Goal: Register for event/course

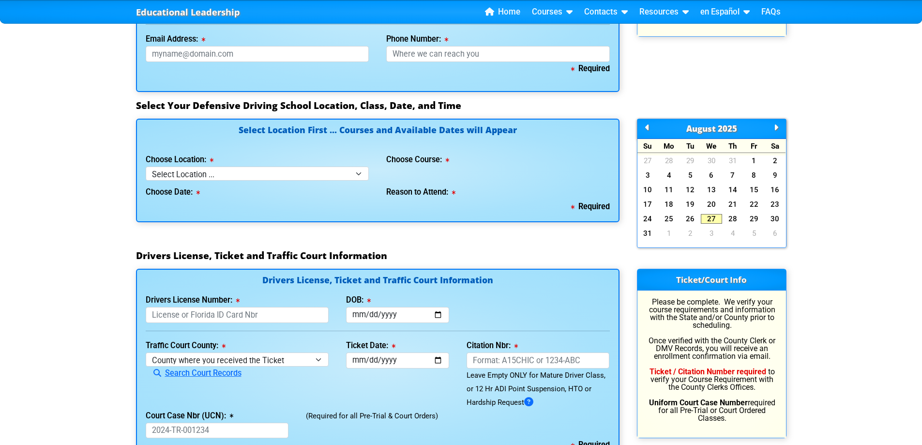
scroll to position [823, 0]
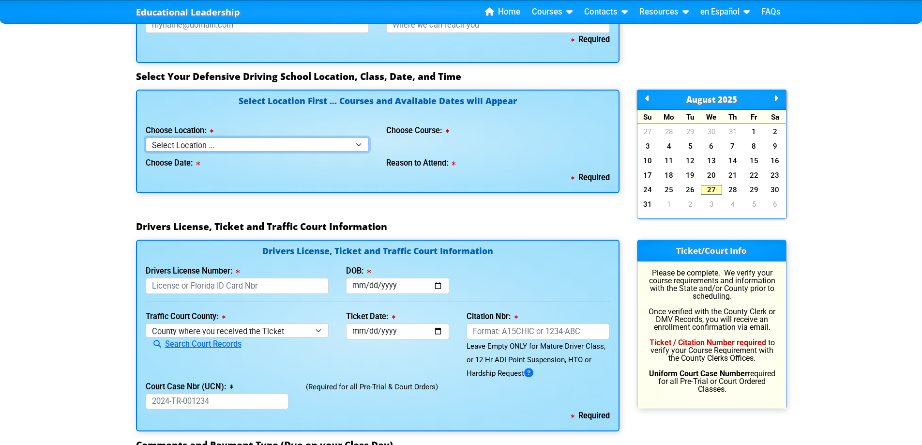
click at [336, 144] on select "Select Location ... Tampa Orlando Kissimmee [GEOGRAPHIC_DATA] - en español [GEO…" at bounding box center [258, 145] width 224 height 14
select select "2"
click at [146, 138] on select "Select Location ... Tampa Orlando Kissimmee [GEOGRAPHIC_DATA] - en español [GEO…" at bounding box center [258, 145] width 224 height 14
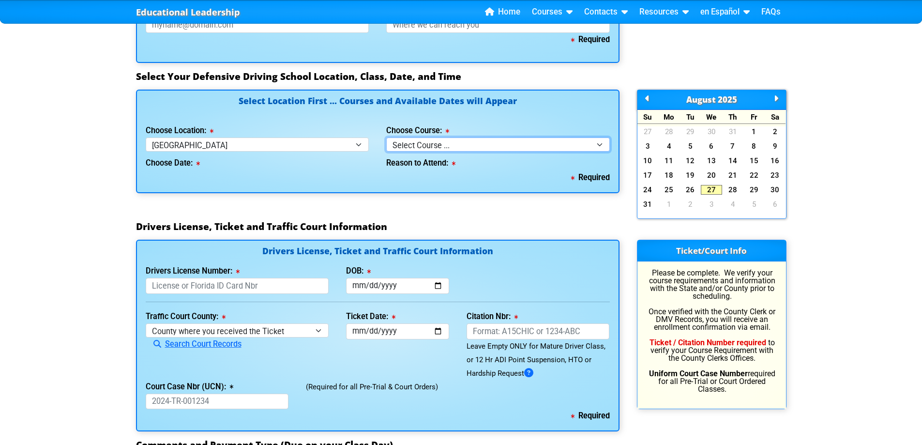
click at [422, 140] on select "Select Course ... 4 Hour BDI Class (Basic Course & TCAC) 4 Hour Under 25 Class …" at bounding box center [498, 145] width 224 height 14
select select "1"
click at [386, 138] on select "Select Course ... 4 Hour BDI Class (Basic Course & TCAC) 4 Hour Under 25 Class …" at bounding box center [498, 145] width 224 height 14
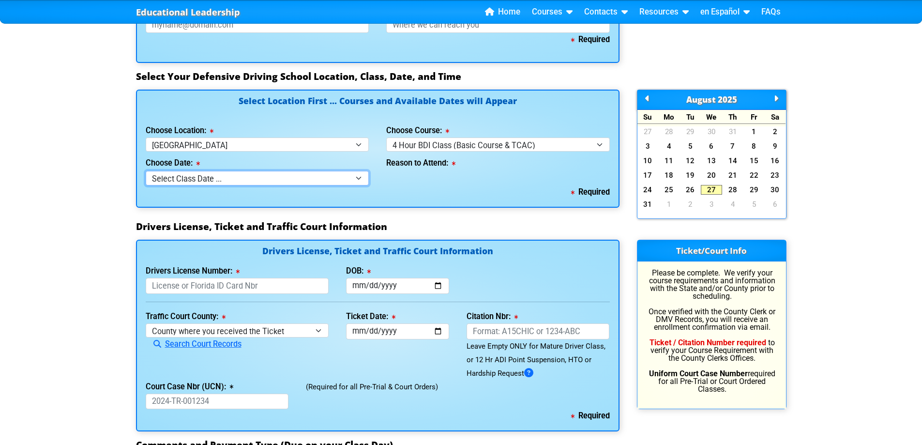
click at [291, 181] on select "Select Class Date ... [DATE] -- ([DATE] from 9:30am-1:30pm) [DATE] -- ([DATE] f…" at bounding box center [258, 178] width 224 height 14
select select "[DATE], 4"
click at [146, 171] on select "Select Class Date ... [DATE] -- ([DATE] from 9:30am-1:30pm) [DATE] -- ([DATE] f…" at bounding box center [258, 178] width 224 height 14
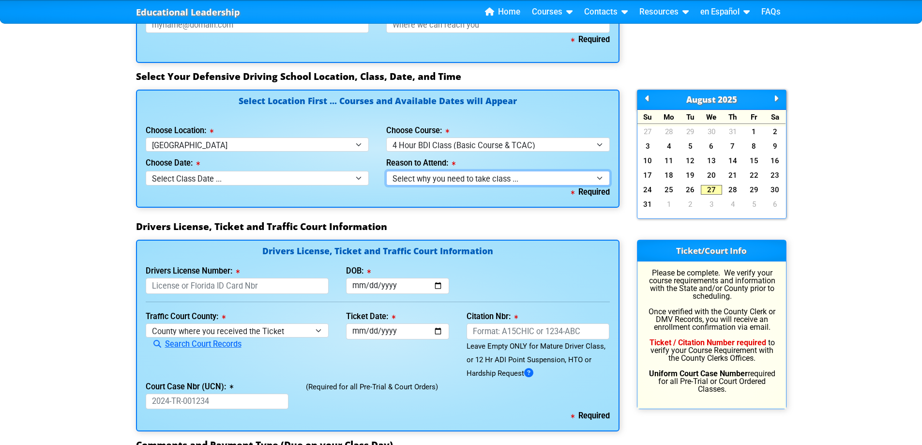
click at [412, 173] on select "Select why you need to take class ... Election for Traffic Ticket (No Points) C…" at bounding box center [498, 178] width 224 height 14
select select "BDI - Election for Traffic Ticket"
click at [386, 171] on select "Select why you need to take class ... Election for Traffic Ticket (No Points) C…" at bounding box center [498, 178] width 224 height 14
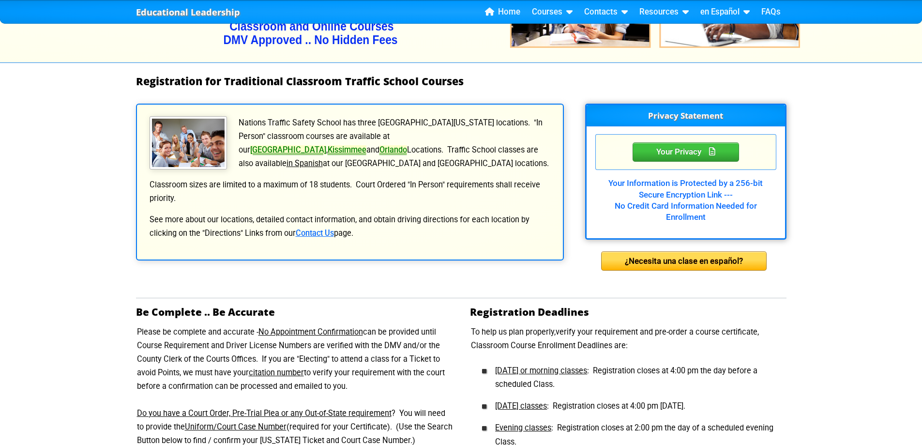
scroll to position [184, 0]
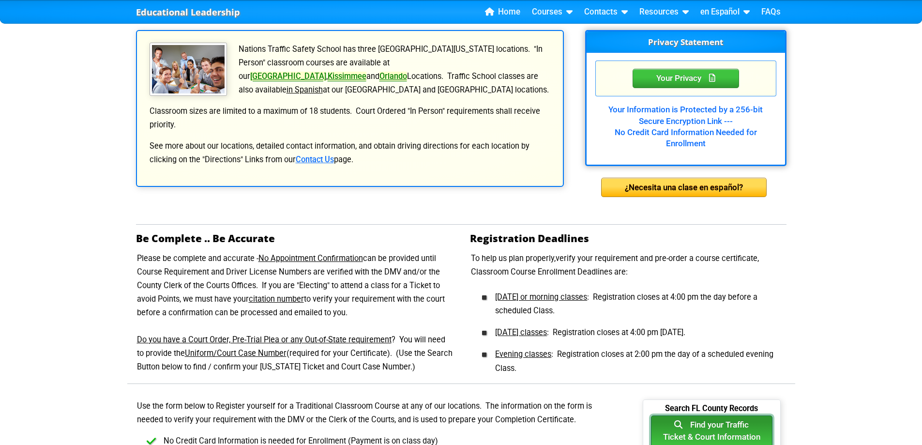
click at [724, 428] on button "Find your Traffic Ticket & Court Information" at bounding box center [712, 431] width 122 height 32
click at [691, 430] on button "Find your Traffic Ticket & Court Information" at bounding box center [712, 431] width 122 height 32
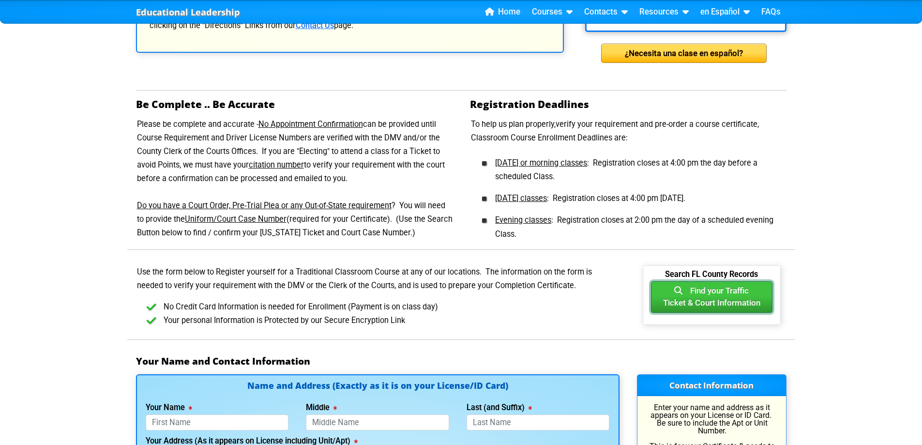
scroll to position [329, 0]
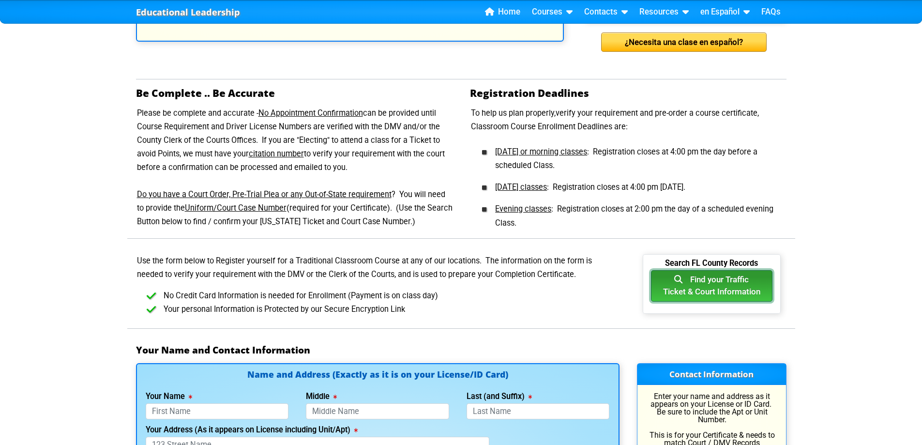
click at [675, 280] on icon "button" at bounding box center [683, 279] width 16 height 8
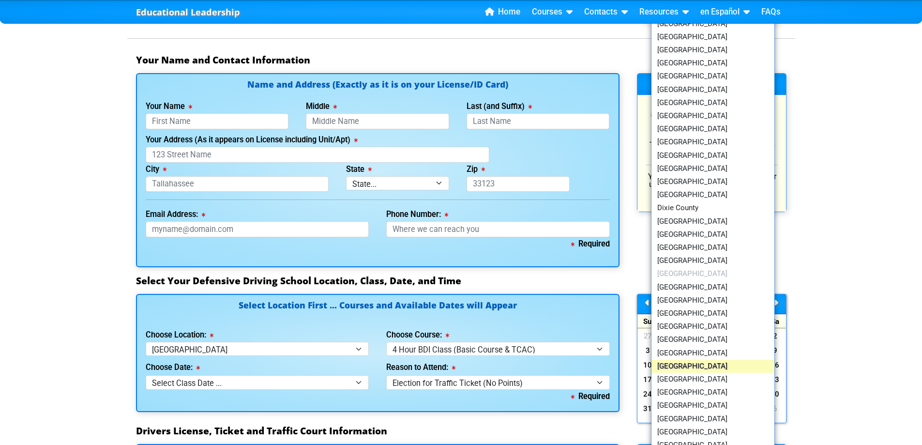
scroll to position [619, 0]
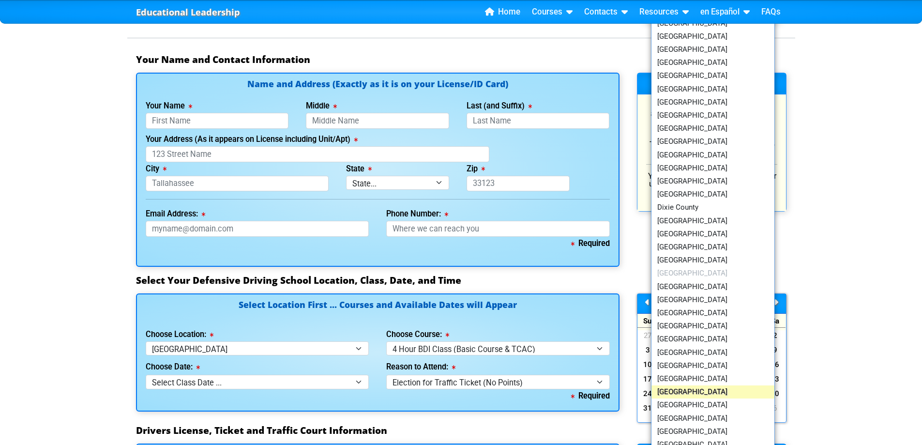
click at [690, 389] on link "[GEOGRAPHIC_DATA]" at bounding box center [713, 391] width 123 height 13
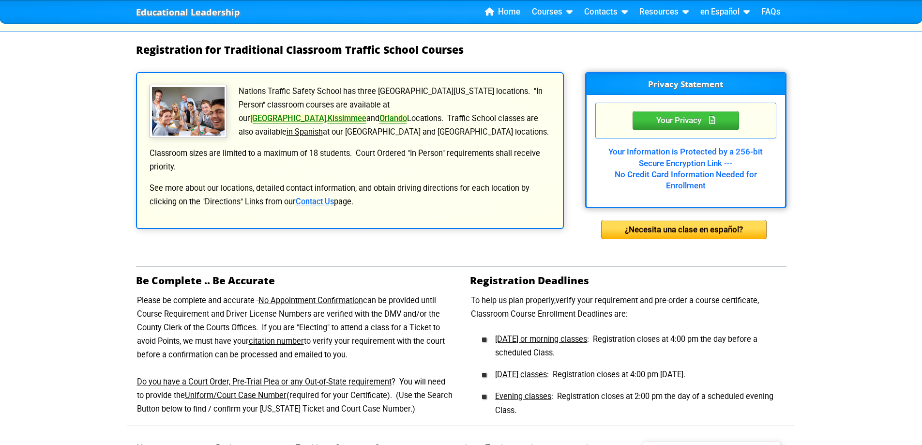
scroll to position [0, 0]
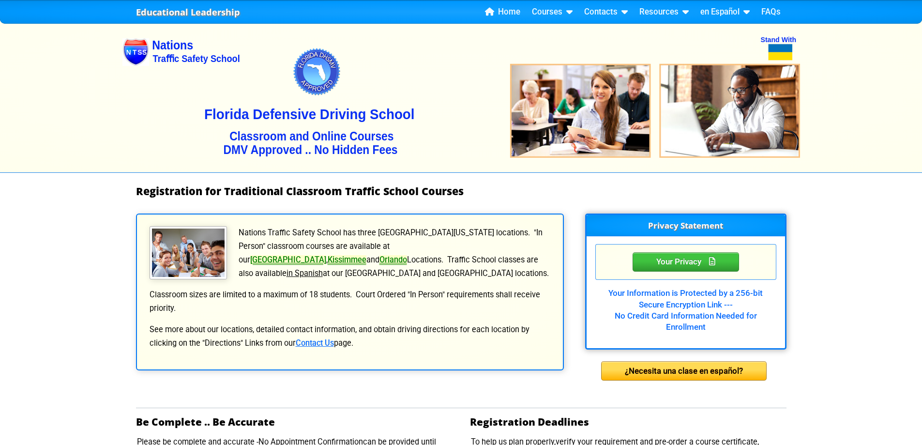
click at [194, 35] on img at bounding box center [462, 94] width 678 height 155
click at [184, 47] on img at bounding box center [462, 94] width 678 height 155
click at [509, 13] on link "Home" at bounding box center [502, 12] width 43 height 15
